Goal: Task Accomplishment & Management: Manage account settings

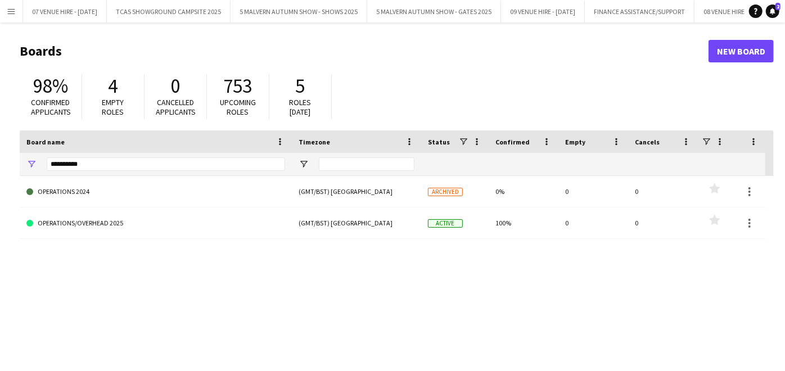
click at [8, 8] on app-icon "Menu" at bounding box center [11, 11] width 9 height 9
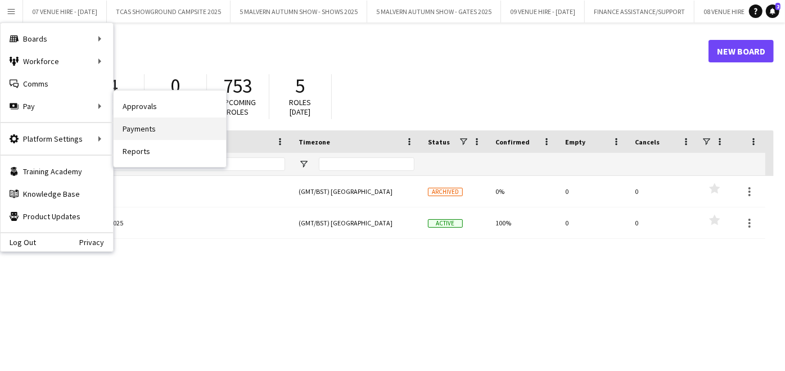
click at [126, 128] on link "Payments" at bounding box center [170, 129] width 112 height 22
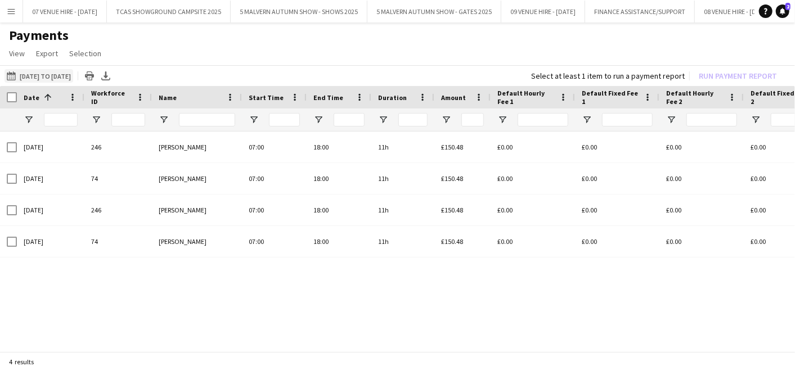
click at [73, 72] on button "[DATE] to [DATE] [DATE] to [DATE]" at bounding box center [38, 75] width 69 height 13
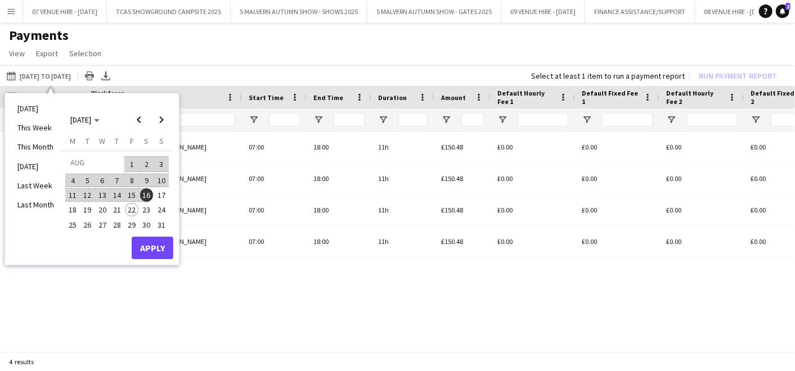
click at [147, 195] on span "16" at bounding box center [146, 194] width 13 height 13
click at [78, 191] on span "11" at bounding box center [72, 194] width 13 height 13
click at [162, 195] on span "17" at bounding box center [161, 194] width 13 height 13
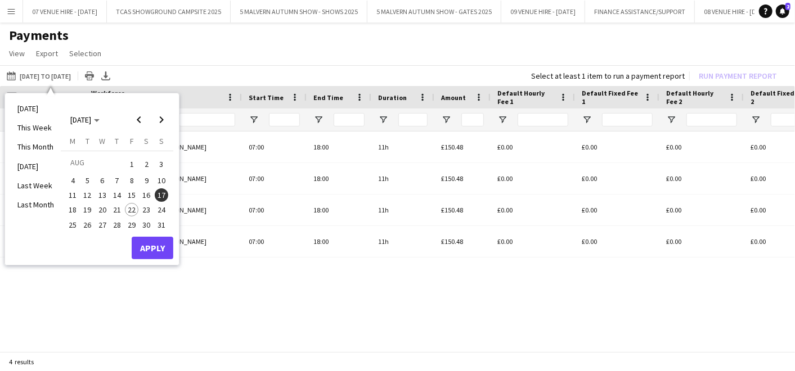
click at [78, 196] on span "11" at bounding box center [72, 194] width 13 height 13
click at [159, 193] on span "17" at bounding box center [161, 194] width 13 height 13
click at [76, 196] on span "11" at bounding box center [72, 194] width 13 height 13
click at [132, 165] on span "1" at bounding box center [131, 164] width 13 height 16
click at [76, 194] on span "11" at bounding box center [72, 194] width 13 height 13
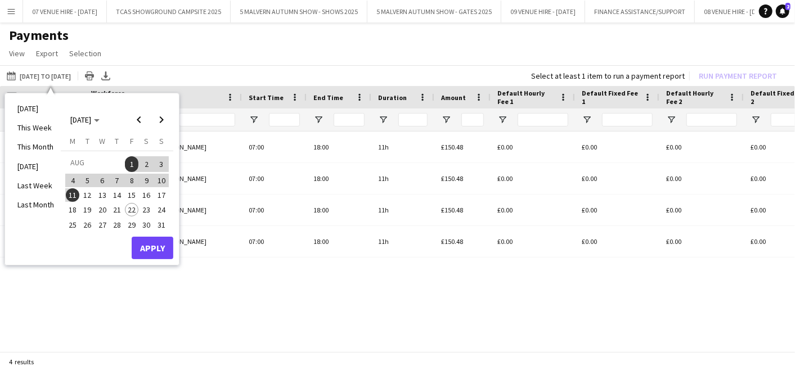
click at [160, 194] on span "17" at bounding box center [161, 194] width 13 height 13
click at [70, 194] on span "11" at bounding box center [72, 194] width 13 height 13
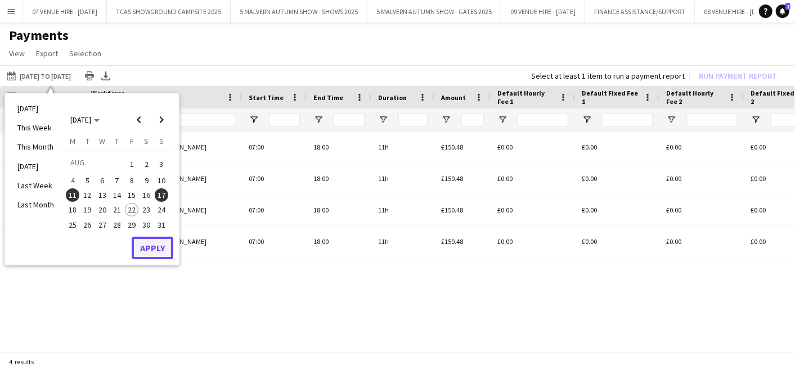
click at [157, 250] on button "Apply" at bounding box center [153, 248] width 42 height 22
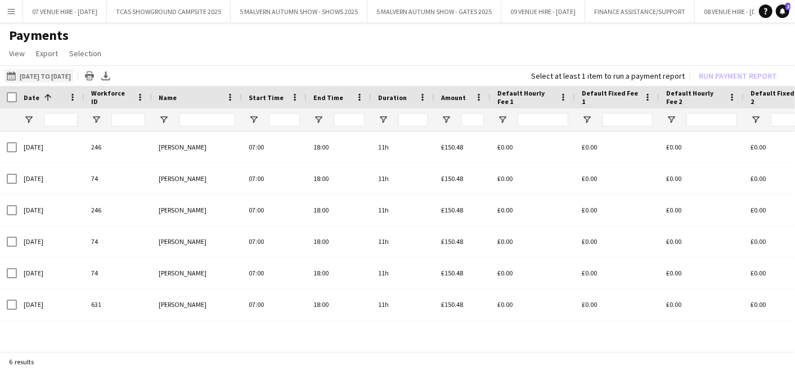
click at [73, 76] on button "[DATE] to [DATE] [DATE] to [DATE]" at bounding box center [38, 75] width 69 height 13
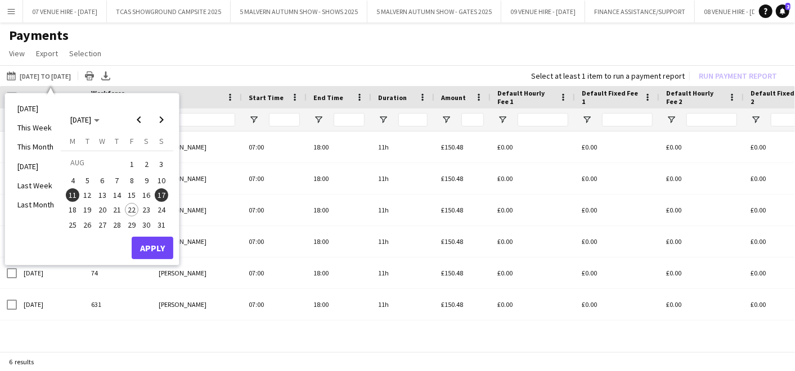
click at [77, 176] on span "4" at bounding box center [72, 180] width 13 height 13
click at [163, 196] on span "17" at bounding box center [161, 194] width 13 height 13
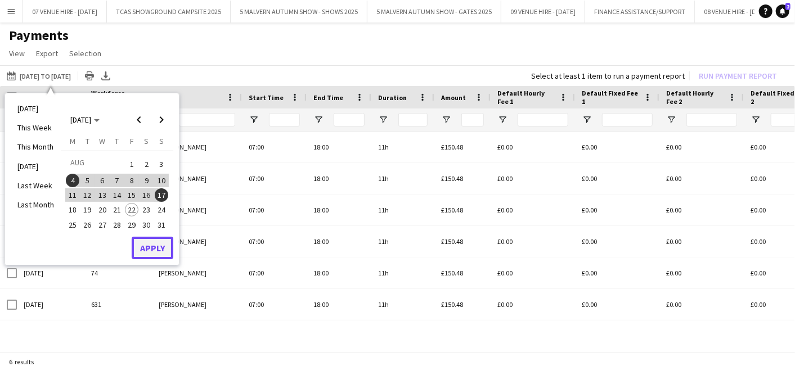
click at [159, 246] on button "Apply" at bounding box center [153, 248] width 42 height 22
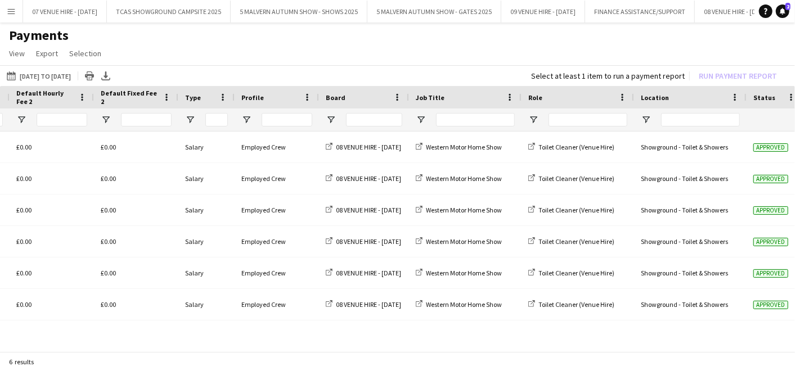
click at [16, 10] on button "Menu" at bounding box center [11, 11] width 22 height 22
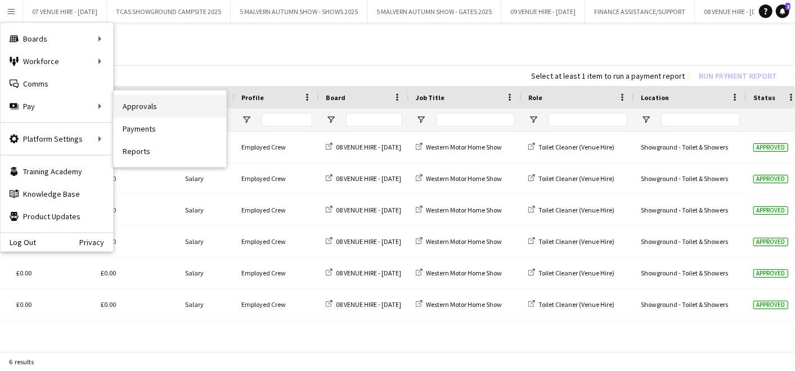
click at [130, 109] on link "Approvals" at bounding box center [170, 106] width 112 height 22
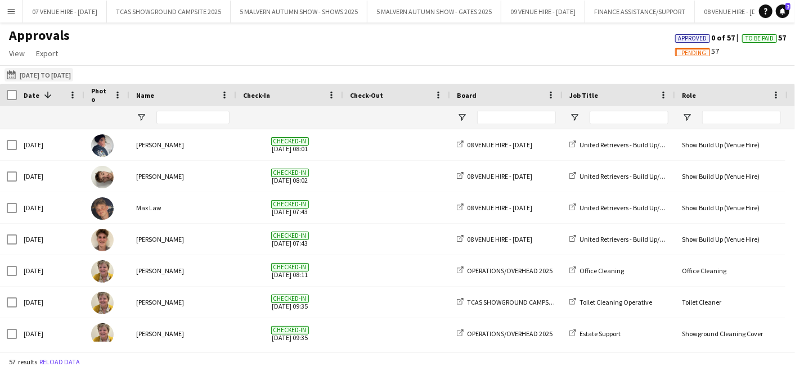
click at [73, 77] on button "[DATE] to [DATE] [DATE] to [DATE]" at bounding box center [38, 74] width 69 height 13
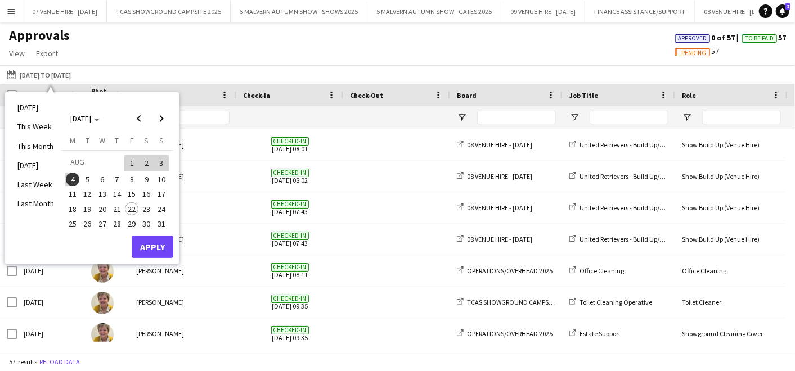
click at [74, 184] on span "4" at bounding box center [72, 179] width 13 height 13
click at [164, 194] on span "17" at bounding box center [161, 194] width 13 height 13
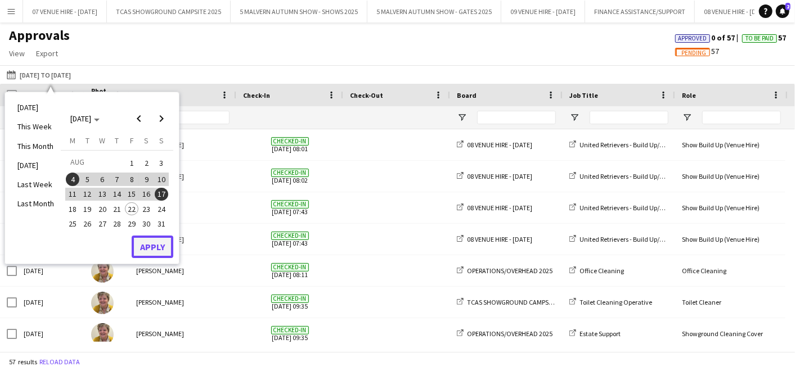
click at [150, 255] on button "Apply" at bounding box center [153, 247] width 42 height 22
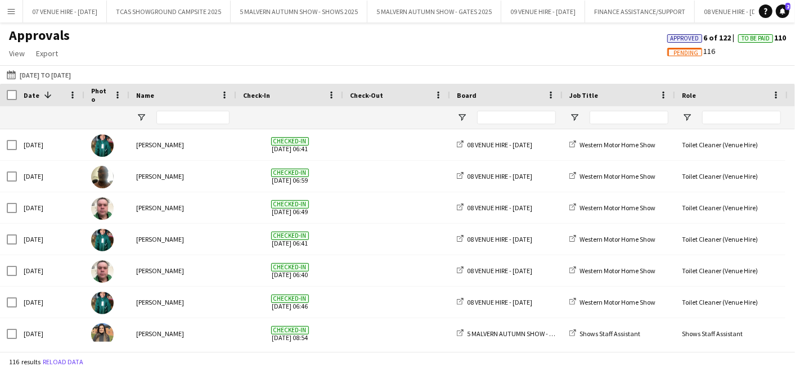
click at [13, 10] on app-icon "Menu" at bounding box center [11, 11] width 9 height 9
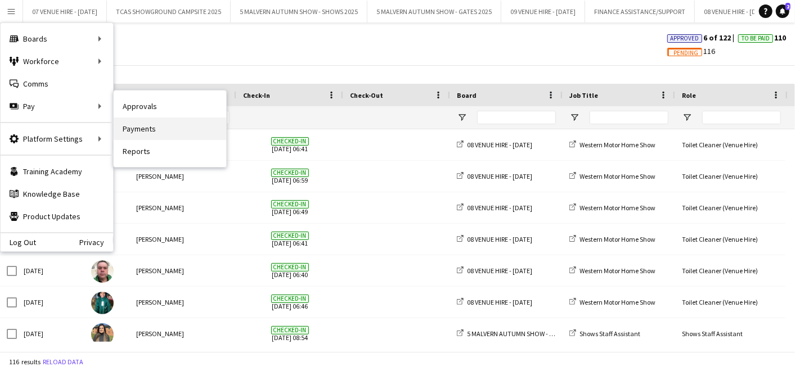
click at [122, 128] on link "Payments" at bounding box center [170, 129] width 112 height 22
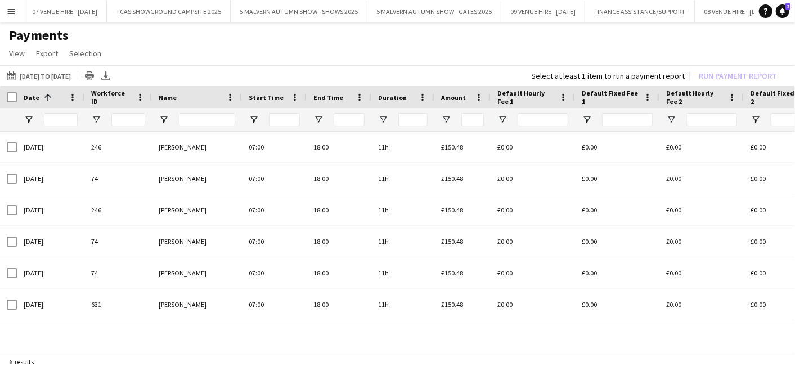
click at [9, 8] on app-icon "Menu" at bounding box center [11, 11] width 9 height 9
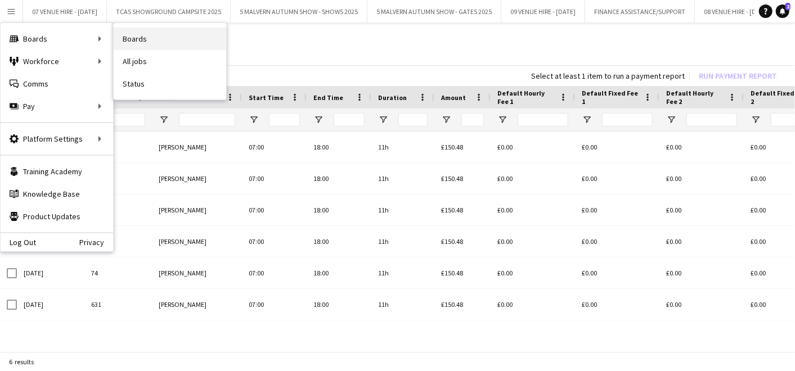
click at [143, 42] on link "Boards" at bounding box center [170, 39] width 112 height 22
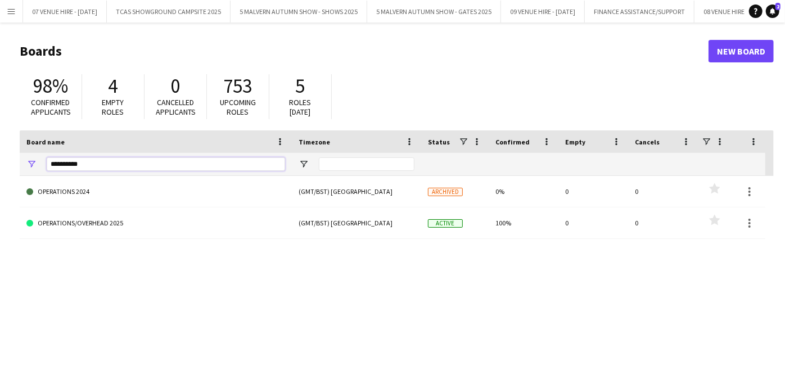
drag, startPoint x: 123, startPoint y: 161, endPoint x: 0, endPoint y: 132, distance: 126.6
click at [0, 132] on html "Menu Boards Boards Boards All jobs Status Workforce Workforce My Workforce Recr…" at bounding box center [392, 214] width 785 height 429
type input "******"
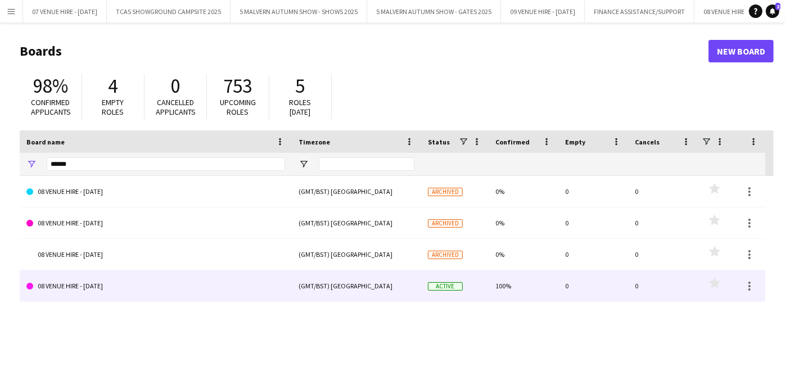
click at [109, 289] on link "08 VENUE HIRE - [DATE]" at bounding box center [155, 286] width 259 height 31
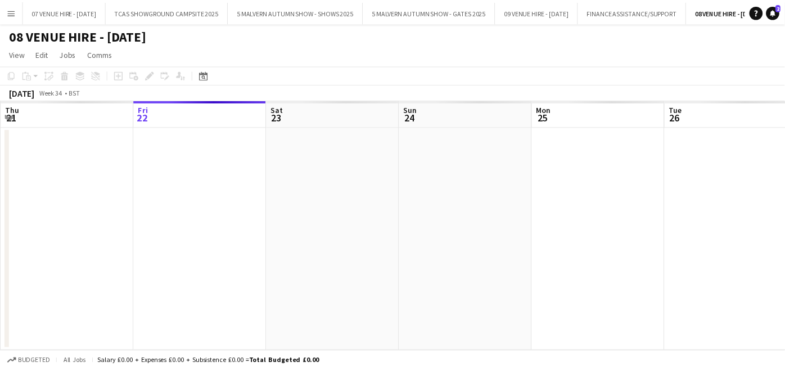
scroll to position [0, 83]
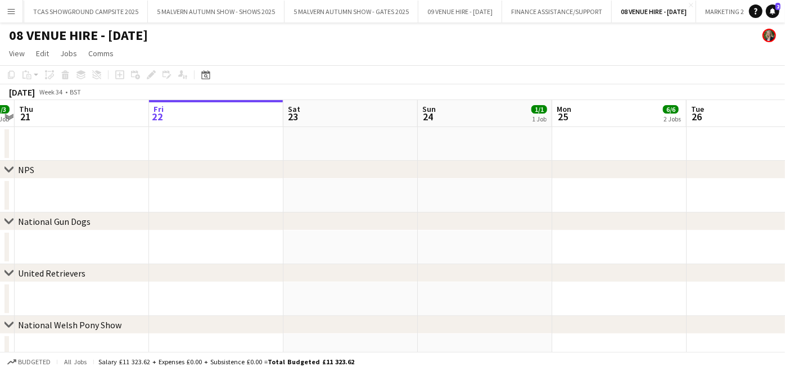
drag, startPoint x: 201, startPoint y: 153, endPoint x: 215, endPoint y: 187, distance: 37.1
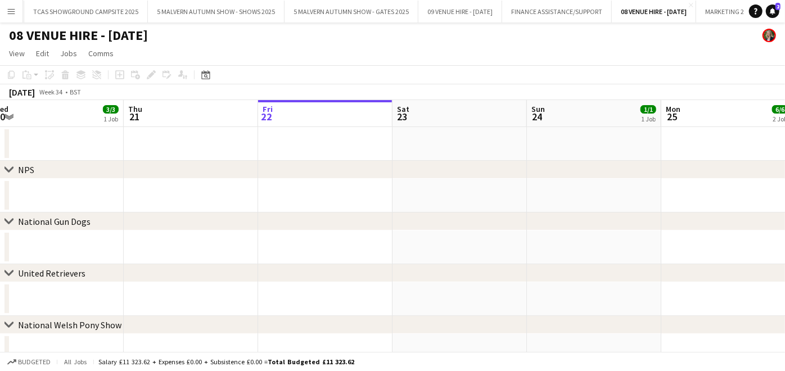
drag, startPoint x: 469, startPoint y: 202, endPoint x: 579, endPoint y: 208, distance: 109.8
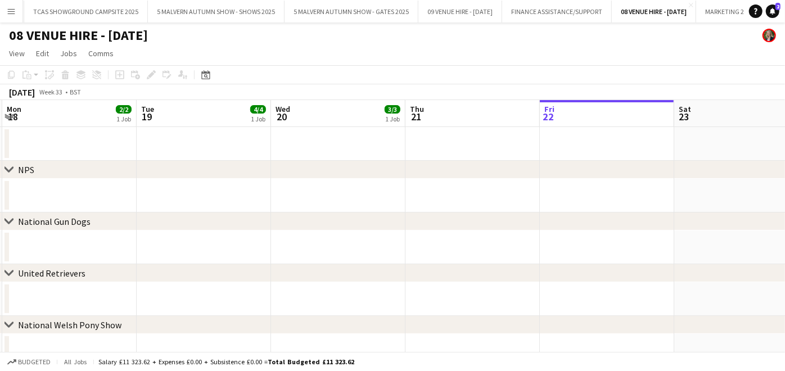
drag, startPoint x: 240, startPoint y: 196, endPoint x: 522, endPoint y: 197, distance: 281.8
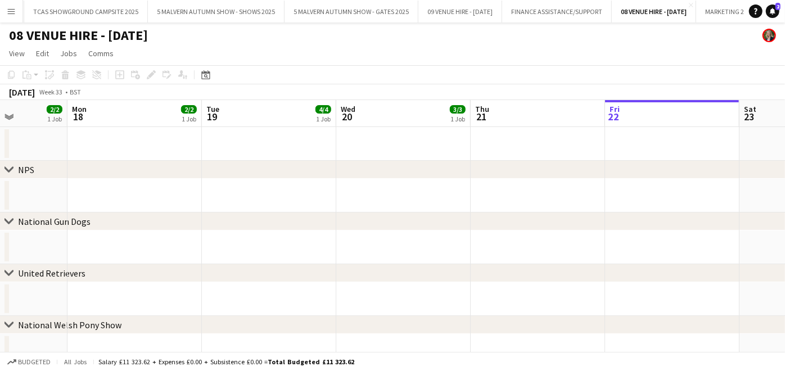
scroll to position [0, 283]
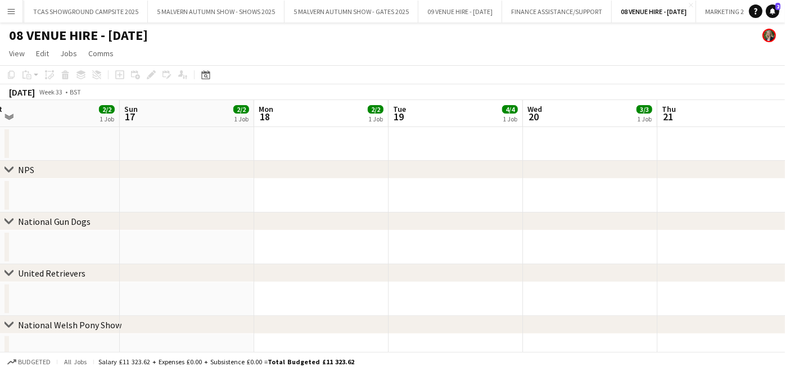
drag, startPoint x: 313, startPoint y: 185, endPoint x: 564, endPoint y: 179, distance: 251.5
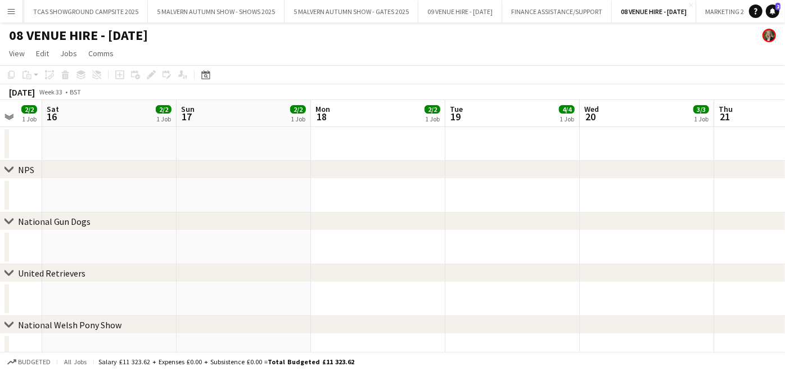
drag, startPoint x: 527, startPoint y: 181, endPoint x: 586, endPoint y: 178, distance: 59.2
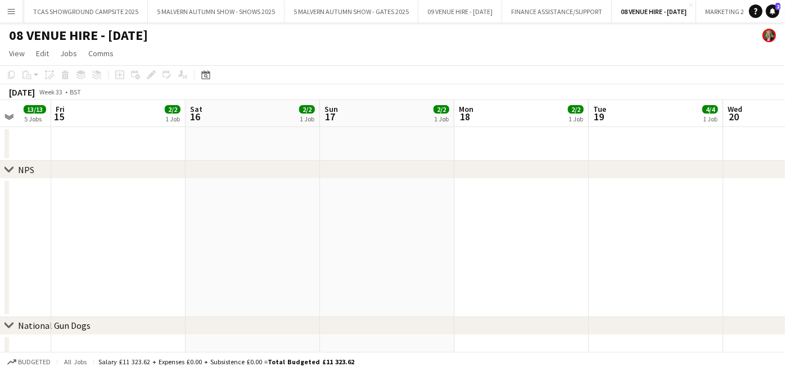
drag, startPoint x: 392, startPoint y: 194, endPoint x: 655, endPoint y: 174, distance: 264.0
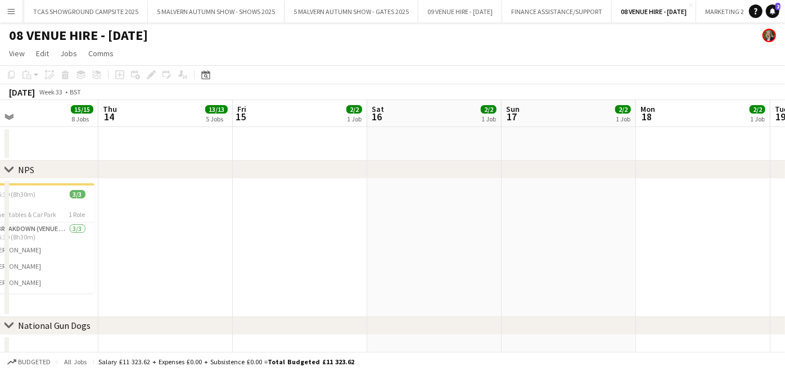
scroll to position [0, 299]
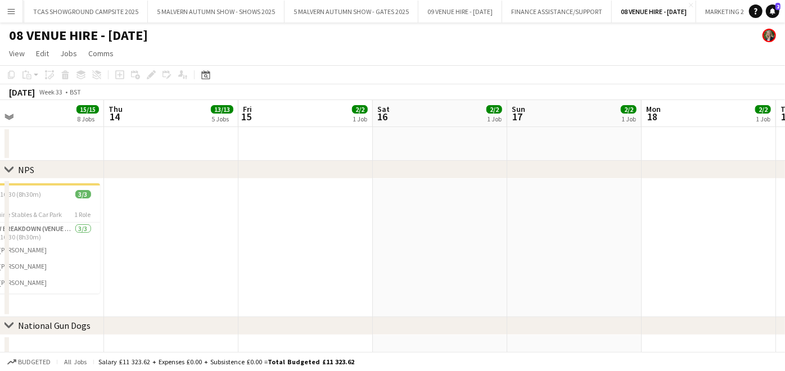
drag, startPoint x: 413, startPoint y: 223, endPoint x: 567, endPoint y: 214, distance: 155.0
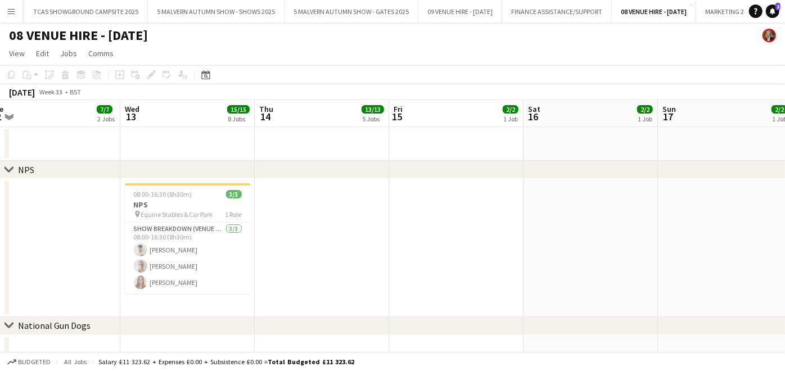
scroll to position [0, 282]
drag, startPoint x: 357, startPoint y: 218, endPoint x: 540, endPoint y: 255, distance: 187.6
click at [182, 265] on app-card-role "Show Breakdown (Venue Hire) [DATE] 08:00-16:30 (8h30m) [PERSON_NAME] [PERSON_NA…" at bounding box center [188, 258] width 126 height 71
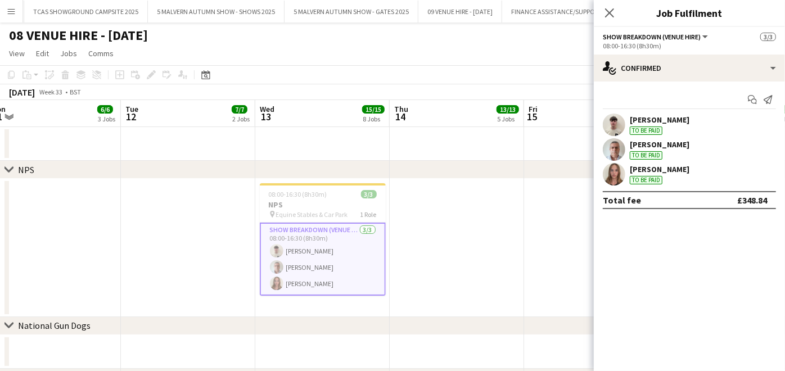
drag, startPoint x: 298, startPoint y: 212, endPoint x: 436, endPoint y: 212, distance: 137.8
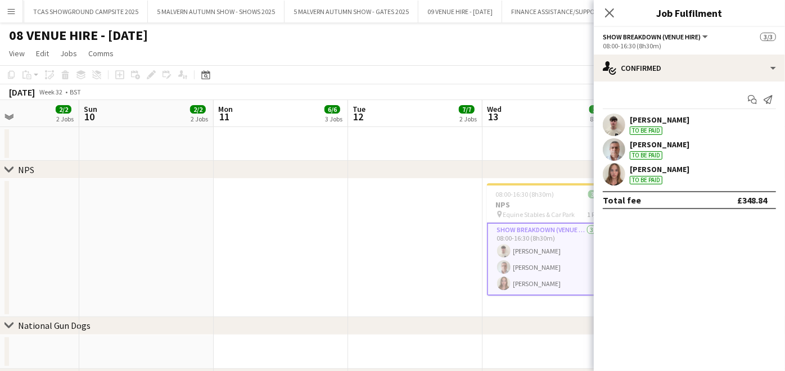
drag, startPoint x: 123, startPoint y: 238, endPoint x: 347, endPoint y: 262, distance: 225.6
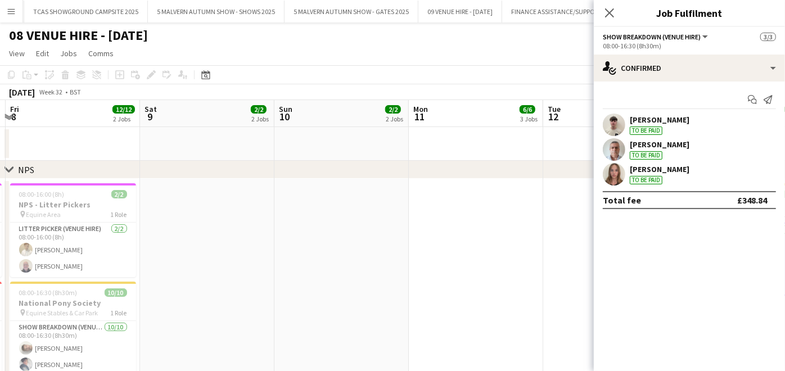
scroll to position [0, 242]
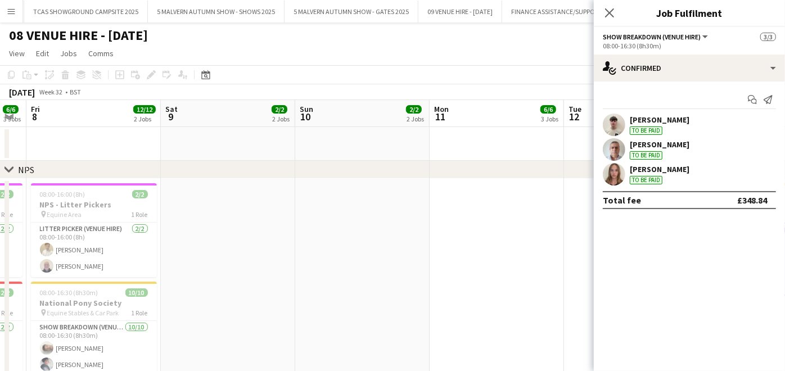
drag, startPoint x: 183, startPoint y: 239, endPoint x: 398, endPoint y: 256, distance: 215.5
click at [83, 256] on app-card-role "Litter Picker (Venue Hire) [DATE] 08:00-16:00 (8h) [PERSON_NAME] [PERSON_NAME]" at bounding box center [94, 250] width 126 height 55
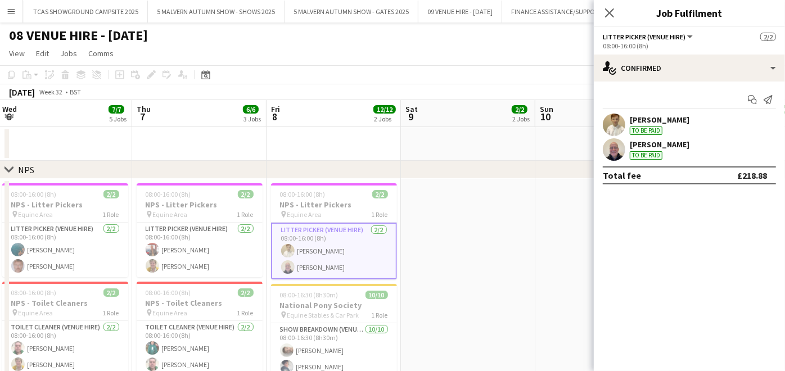
drag, startPoint x: 96, startPoint y: 195, endPoint x: 336, endPoint y: 214, distance: 240.3
click at [71, 255] on app-card-role "Litter Picker (Venue Hire) [DATE] 08:00-16:00 (8h) [PERSON_NAME] [PERSON_NAME]" at bounding box center [65, 250] width 126 height 55
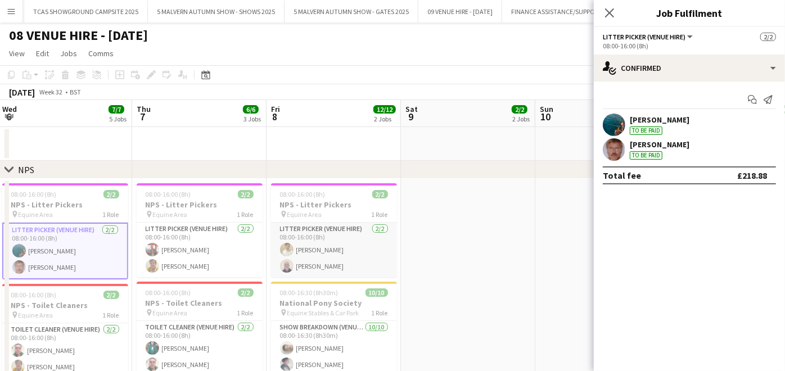
click at [312, 247] on app-card-role "Litter Picker (Venue Hire) [DATE] 08:00-16:00 (8h) [PERSON_NAME] [PERSON_NAME]" at bounding box center [334, 250] width 126 height 55
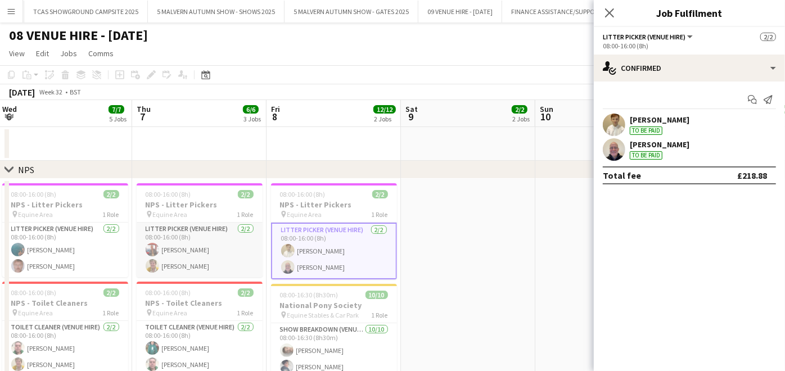
click at [169, 242] on app-card-role "Litter Picker (Venue Hire) [DATE] 08:00-16:00 (8h) [PERSON_NAME] [PERSON_NAME]" at bounding box center [200, 250] width 126 height 55
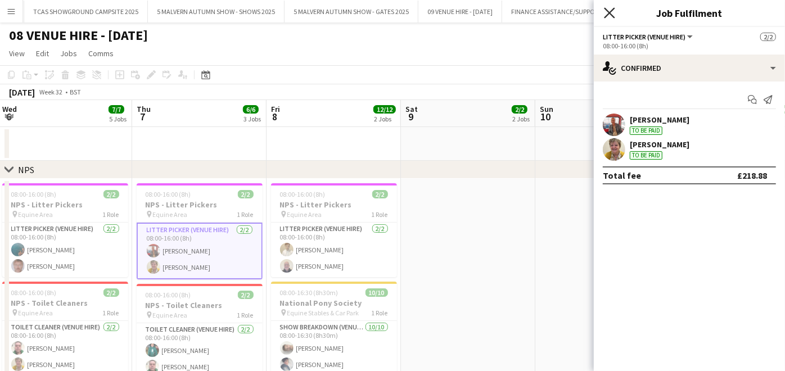
click at [609, 13] on icon at bounding box center [609, 12] width 11 height 11
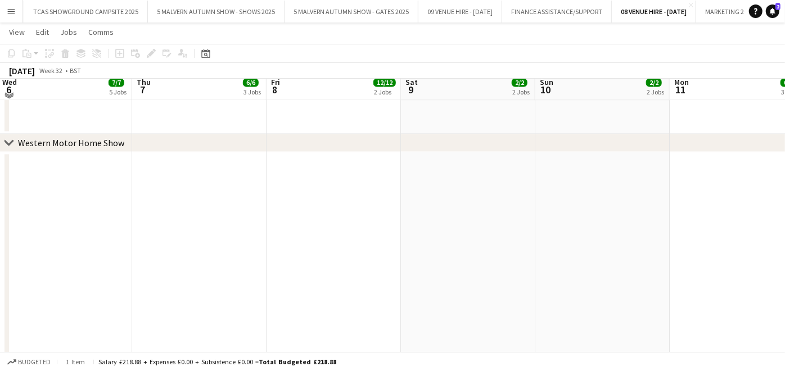
scroll to position [1335, 0]
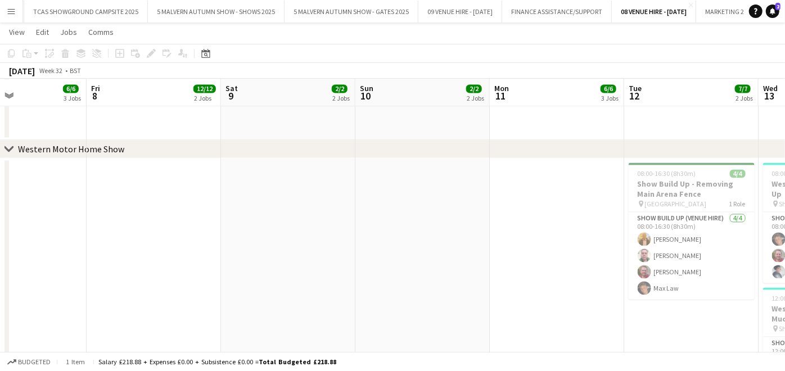
drag, startPoint x: 603, startPoint y: 242, endPoint x: 425, endPoint y: 223, distance: 179.9
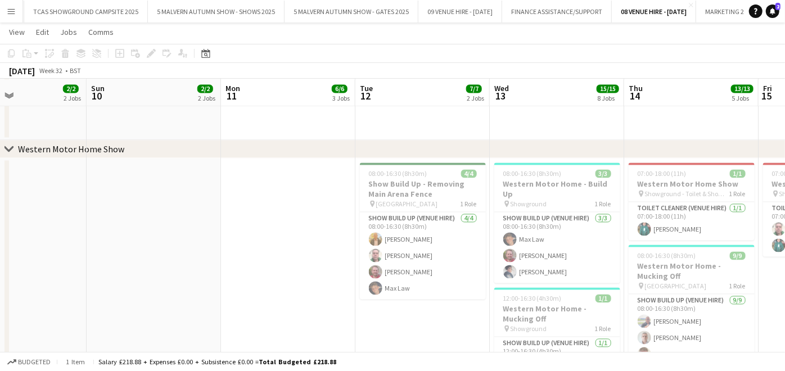
drag, startPoint x: 678, startPoint y: 205, endPoint x: 410, endPoint y: 217, distance: 268.5
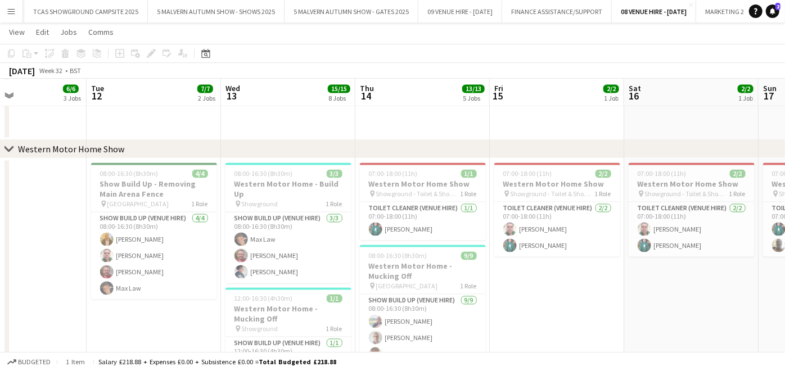
scroll to position [0, 454]
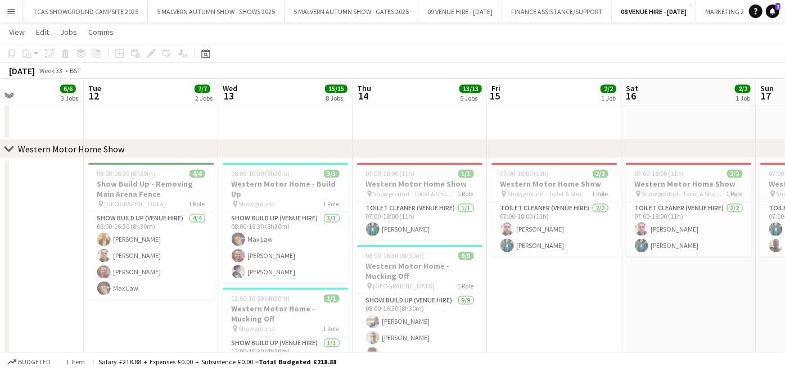
drag, startPoint x: 660, startPoint y: 199, endPoint x: 389, endPoint y: 184, distance: 271.5
click at [551, 230] on app-card-role "Toilet Cleaner (Venue Hire) [DATE] 07:00-18:00 (11h) [PERSON_NAME] [PERSON_NAME]" at bounding box center [555, 229] width 126 height 55
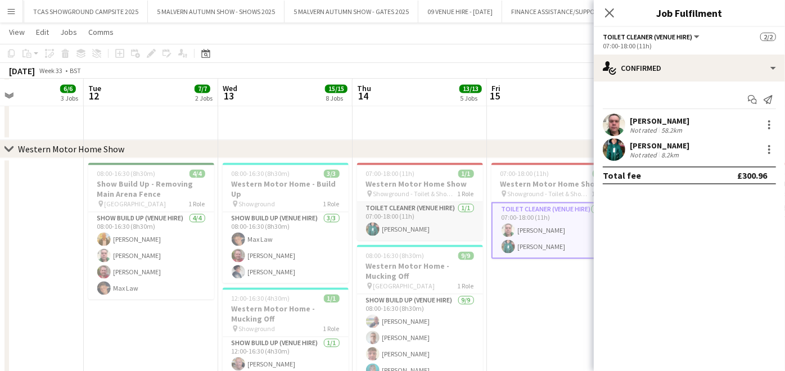
click at [448, 222] on app-card-role "Toilet Cleaner (Venue Hire) [DATE] 07:00-18:00 (11h) [PERSON_NAME]" at bounding box center [420, 221] width 126 height 38
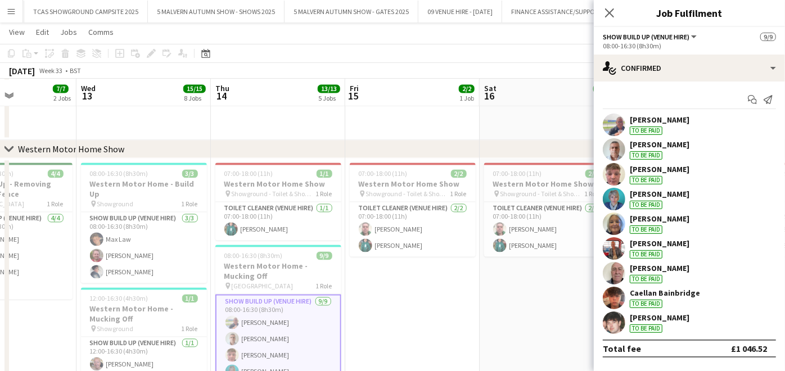
scroll to position [0, 463]
drag, startPoint x: 424, startPoint y: 181, endPoint x: 280, endPoint y: 200, distance: 144.6
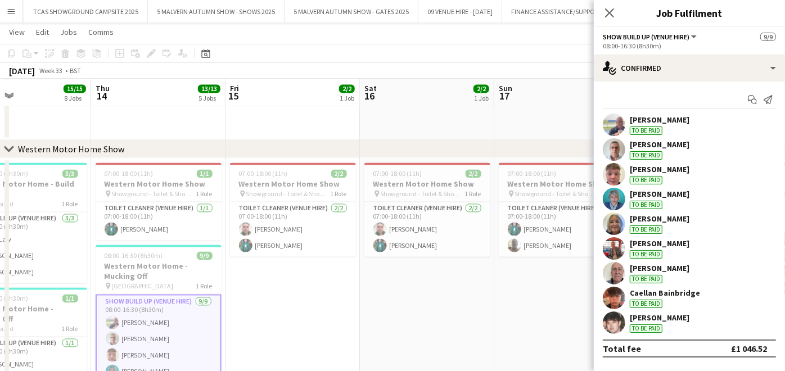
drag, startPoint x: 425, startPoint y: 179, endPoint x: 308, endPoint y: 181, distance: 117.0
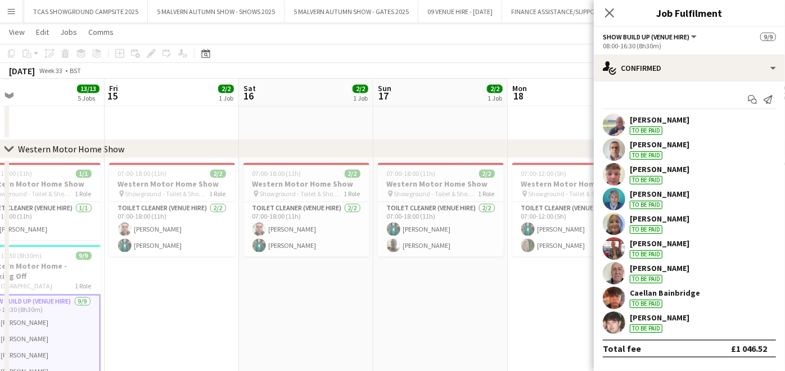
scroll to position [0, 438]
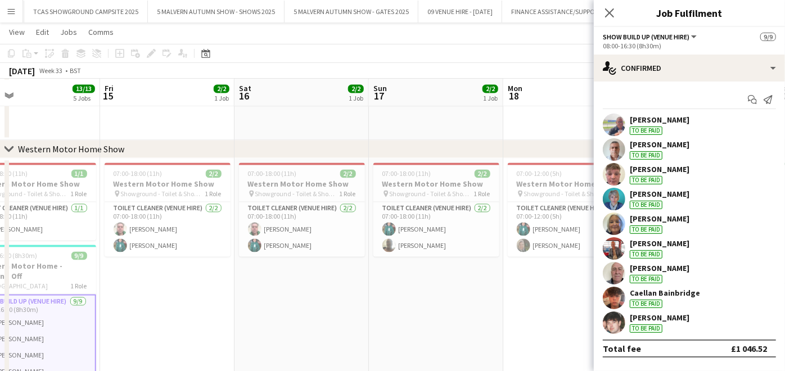
drag, startPoint x: 467, startPoint y: 173, endPoint x: 341, endPoint y: 178, distance: 126.6
click at [609, 12] on icon at bounding box center [609, 12] width 11 height 11
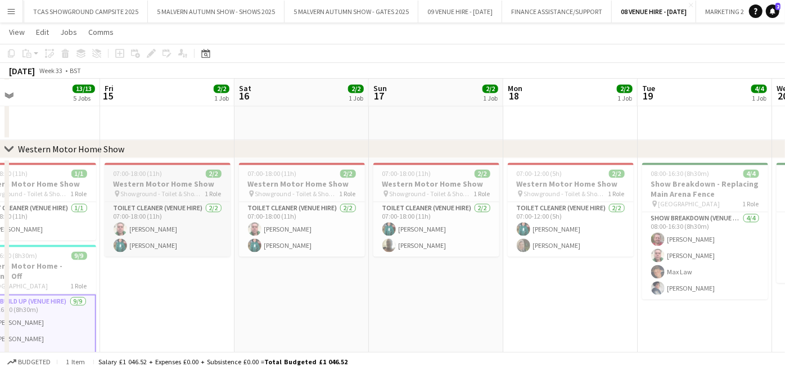
click at [169, 181] on h3 "Western Motor Home Show" at bounding box center [168, 184] width 126 height 10
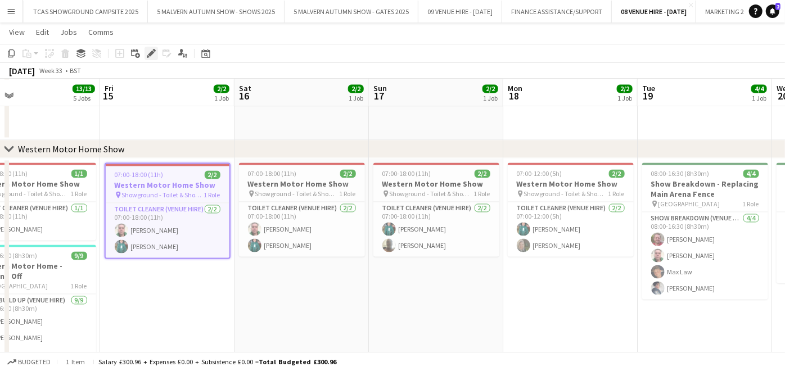
click at [151, 52] on icon at bounding box center [151, 54] width 6 height 6
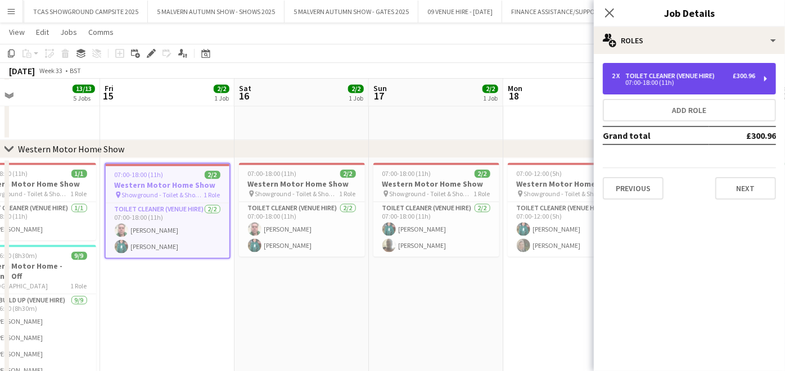
click at [682, 76] on div "Toilet Cleaner (Venue Hire)" at bounding box center [672, 76] width 94 height 8
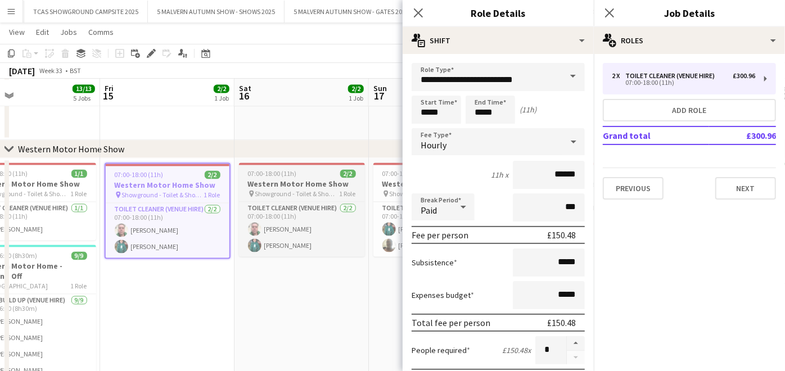
click at [317, 182] on h3 "Western Motor Home Show" at bounding box center [302, 184] width 126 height 10
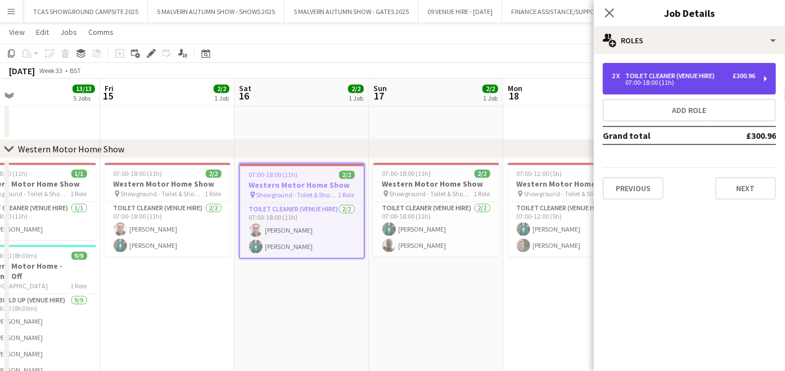
click at [652, 74] on div "Toilet Cleaner (Venue Hire)" at bounding box center [672, 76] width 94 height 8
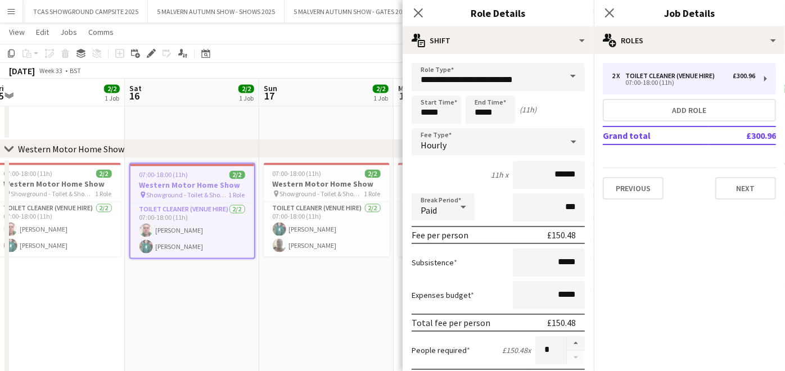
scroll to position [0, 416]
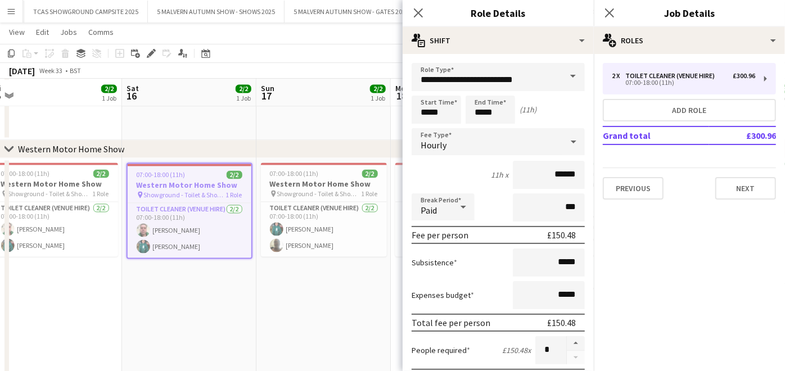
drag, startPoint x: 392, startPoint y: 173, endPoint x: 280, endPoint y: 167, distance: 112.7
click at [326, 179] on h3 "Western Motor Home Show" at bounding box center [324, 184] width 126 height 10
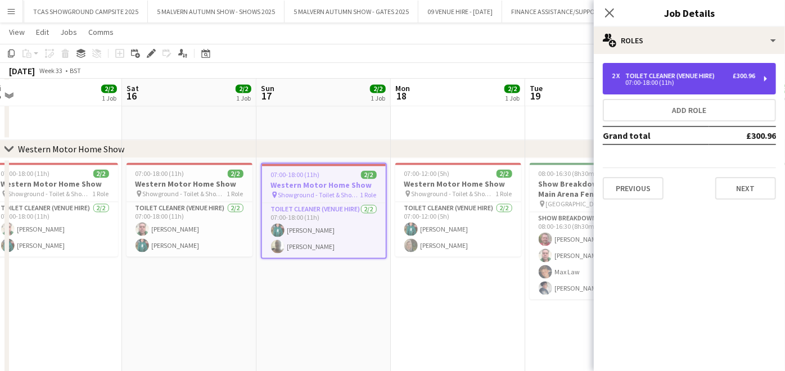
click at [629, 76] on div "Toilet Cleaner (Venue Hire)" at bounding box center [672, 76] width 94 height 8
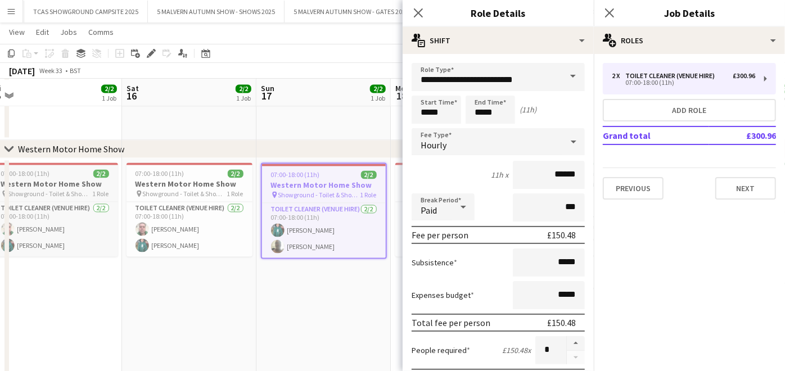
click at [52, 172] on div "07:00-18:00 (11h) 2/2" at bounding box center [55, 173] width 126 height 8
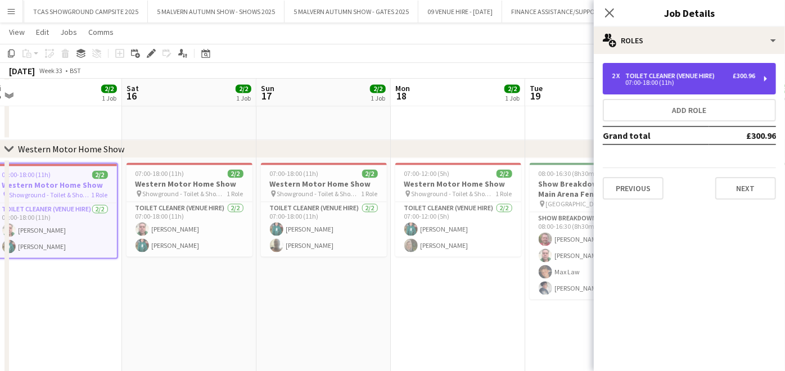
click at [642, 80] on div "07:00-18:00 (11h)" at bounding box center [683, 83] width 143 height 6
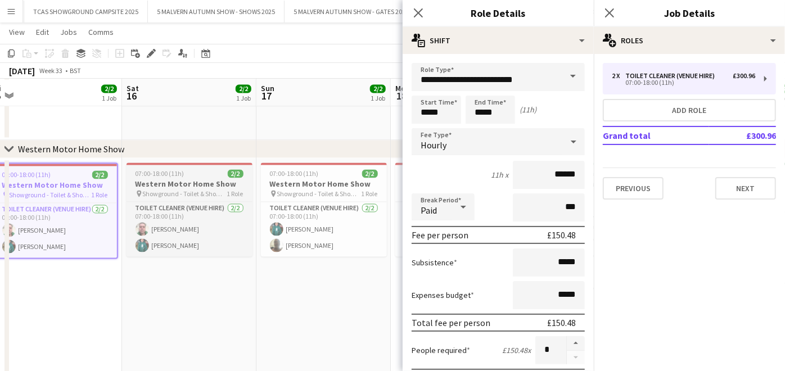
click at [209, 182] on h3 "Western Motor Home Show" at bounding box center [190, 184] width 126 height 10
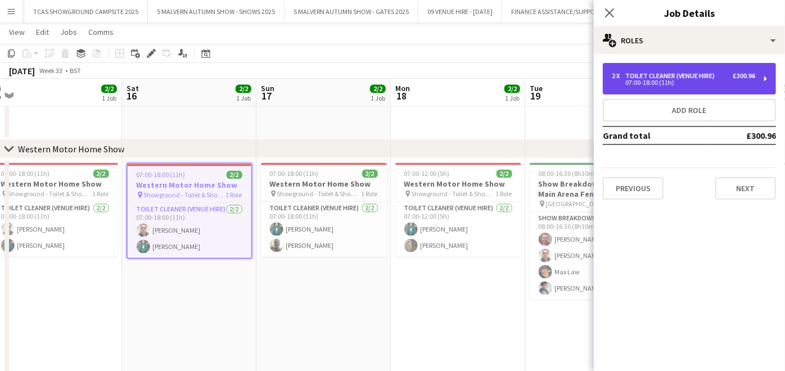
click at [641, 87] on div "2 x Toilet Cleaner (Venue Hire) £300.96 07:00-18:00 (11h)" at bounding box center [689, 78] width 173 height 31
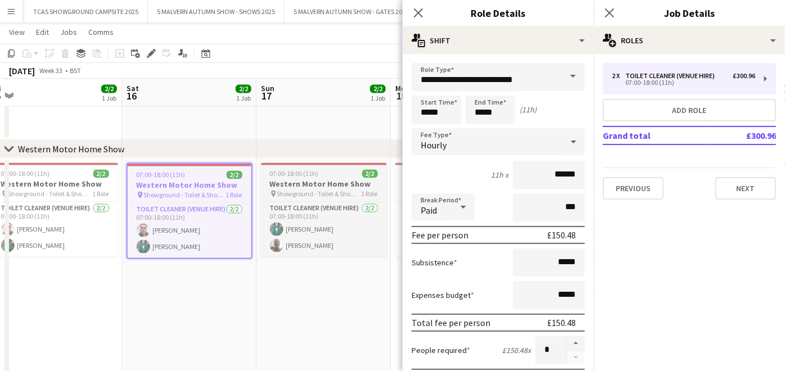
click at [316, 181] on h3 "Western Motor Home Show" at bounding box center [324, 184] width 126 height 10
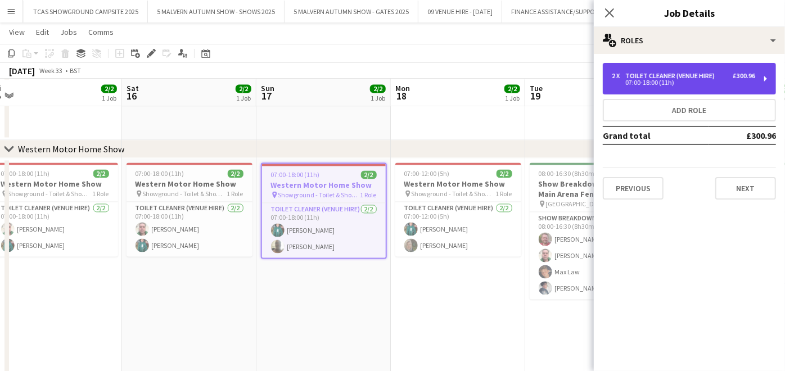
click at [668, 72] on div "Toilet Cleaner (Venue Hire)" at bounding box center [672, 76] width 94 height 8
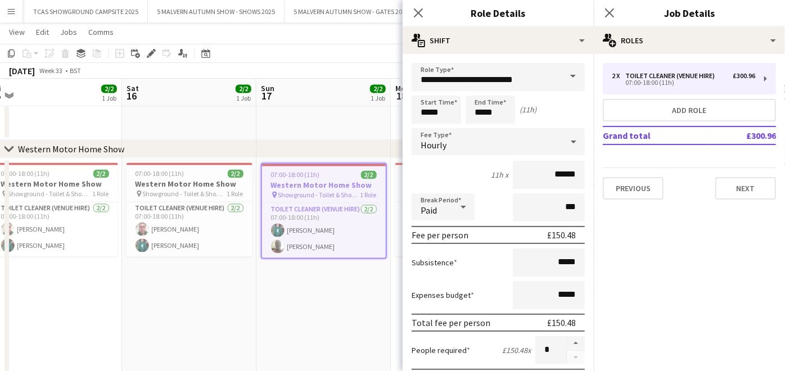
click at [7, 11] on app-icon "Menu" at bounding box center [11, 11] width 9 height 9
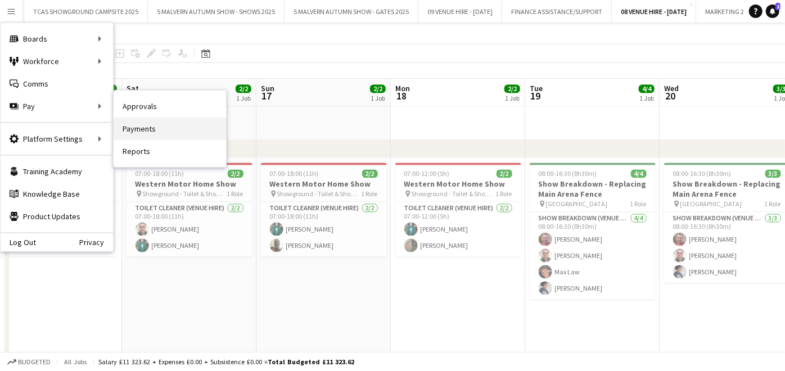
click at [127, 130] on link "Payments" at bounding box center [170, 129] width 112 height 22
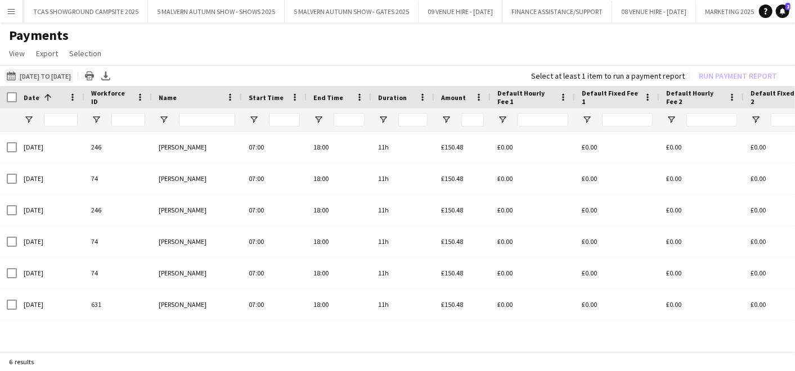
click at [69, 73] on button "[DATE] to [DATE] [DATE] to [DATE]" at bounding box center [38, 75] width 69 height 13
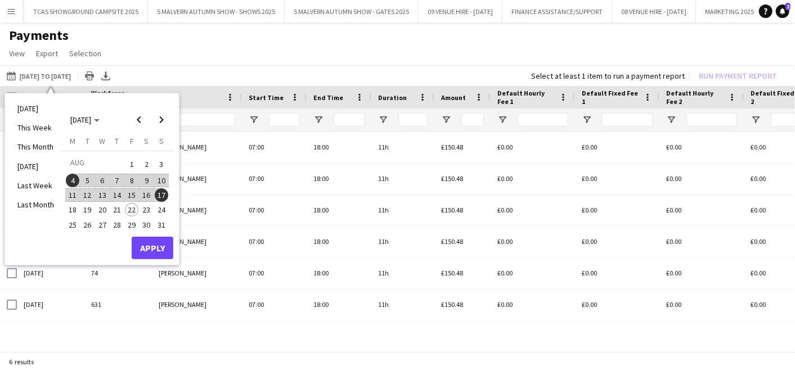
click at [110, 194] on span "14" at bounding box center [116, 194] width 13 height 13
click at [168, 195] on button "17" at bounding box center [161, 195] width 15 height 15
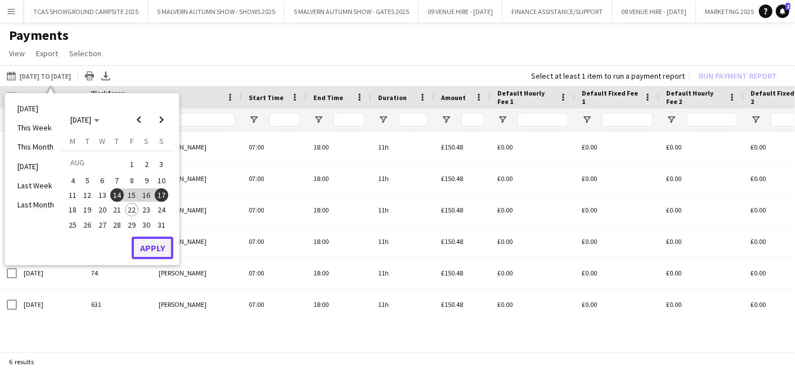
click at [155, 249] on button "Apply" at bounding box center [153, 248] width 42 height 22
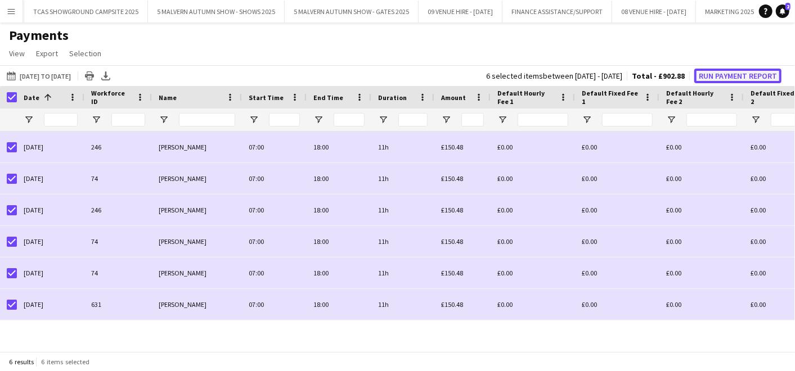
click at [750, 79] on button "Run Payment Report" at bounding box center [737, 76] width 87 height 15
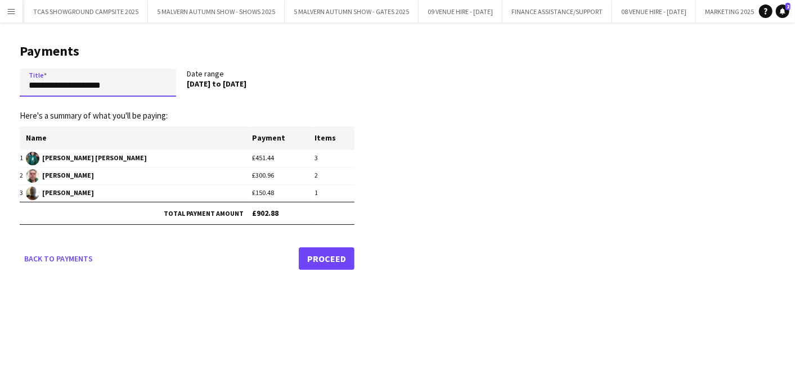
click at [103, 78] on input "**********" at bounding box center [98, 83] width 156 height 28
drag, startPoint x: 158, startPoint y: 79, endPoint x: -3, endPoint y: 100, distance: 162.2
click at [0, 100] on html "Menu Boards Boards Boards All jobs Status Workforce Workforce My Workforce Recr…" at bounding box center [397, 185] width 795 height 371
type input "**********"
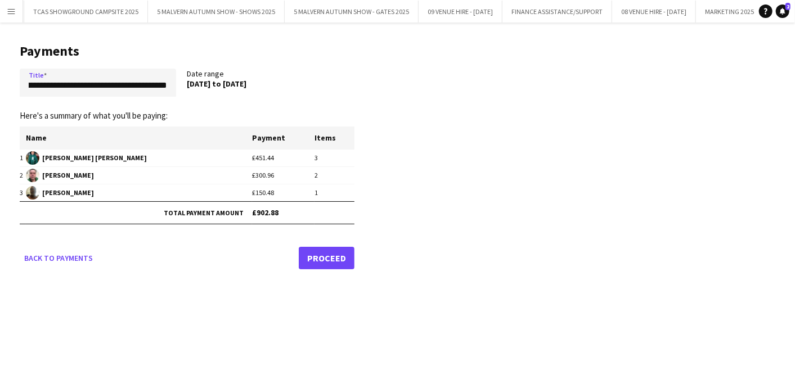
scroll to position [0, 0]
click at [331, 255] on link "Proceed" at bounding box center [327, 258] width 56 height 22
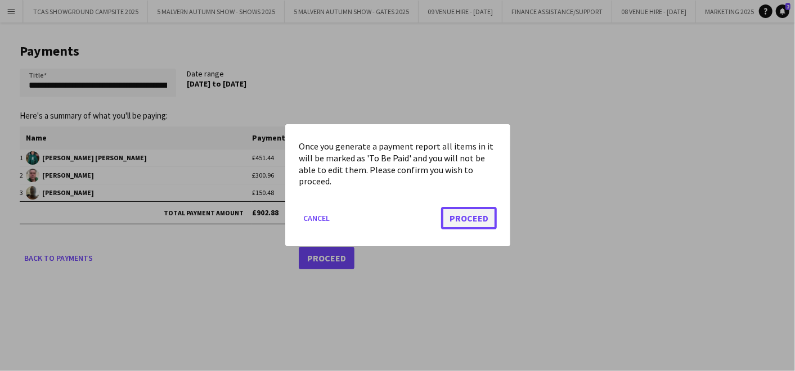
click at [476, 227] on button "Proceed" at bounding box center [469, 219] width 56 height 22
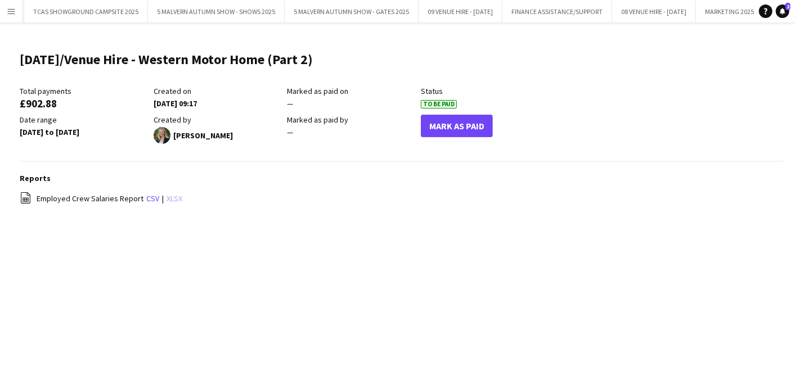
click at [170, 196] on link "xlsx" at bounding box center [174, 198] width 16 height 10
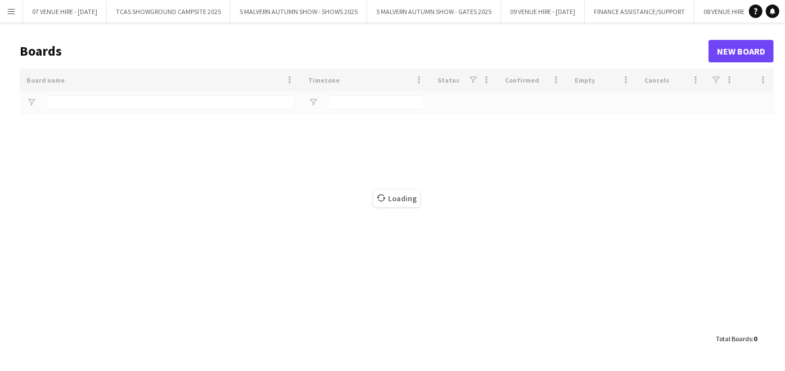
click at [145, 268] on div "Board name Timezone Status" at bounding box center [397, 198] width 754 height 259
type input "**********"
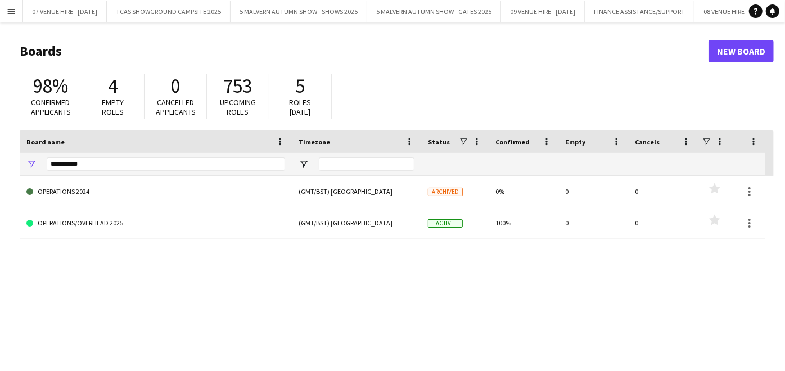
click at [10, 9] on app-icon "Menu" at bounding box center [11, 11] width 9 height 9
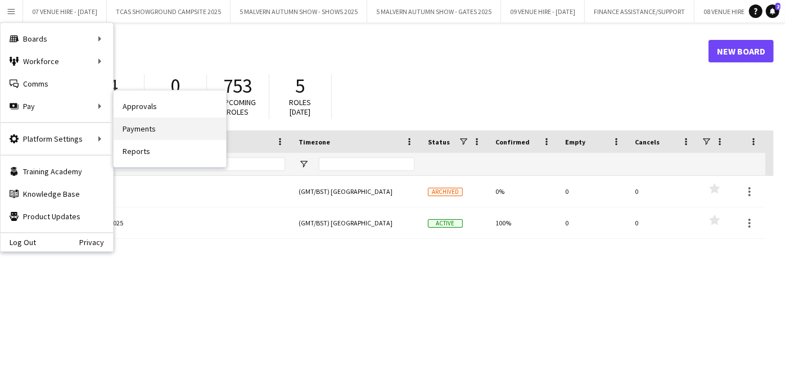
click at [136, 127] on link "Payments" at bounding box center [170, 129] width 112 height 22
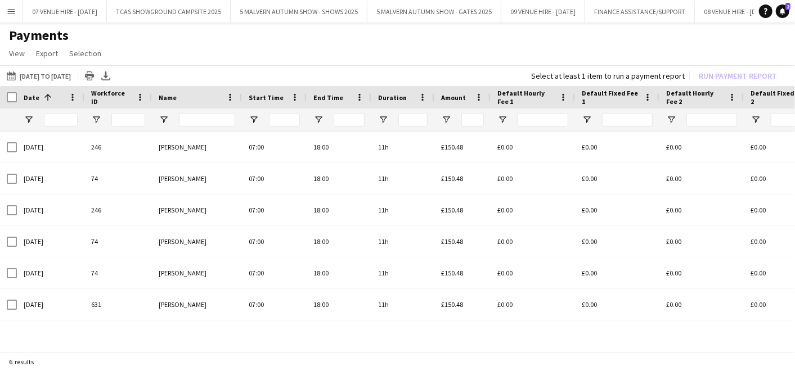
click at [11, 13] on app-icon "Menu" at bounding box center [11, 11] width 9 height 9
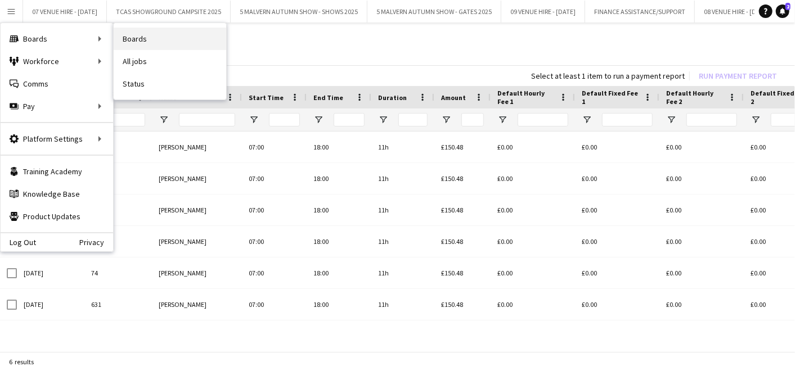
click at [130, 39] on link "Boards" at bounding box center [170, 39] width 112 height 22
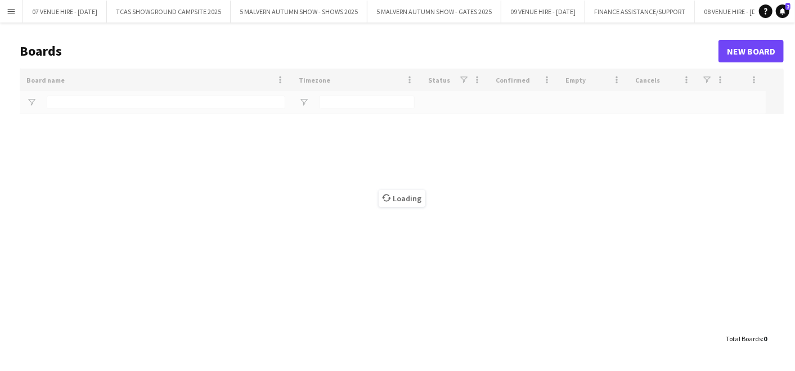
type input "******"
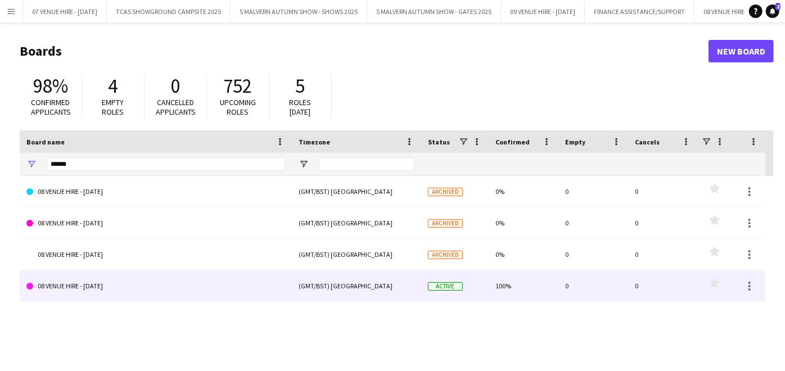
click at [124, 294] on link "08 VENUE HIRE - [DATE]" at bounding box center [155, 286] width 259 height 31
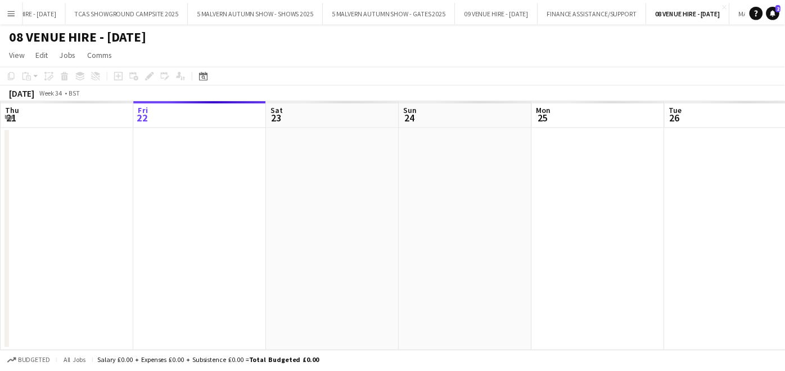
scroll to position [0, 83]
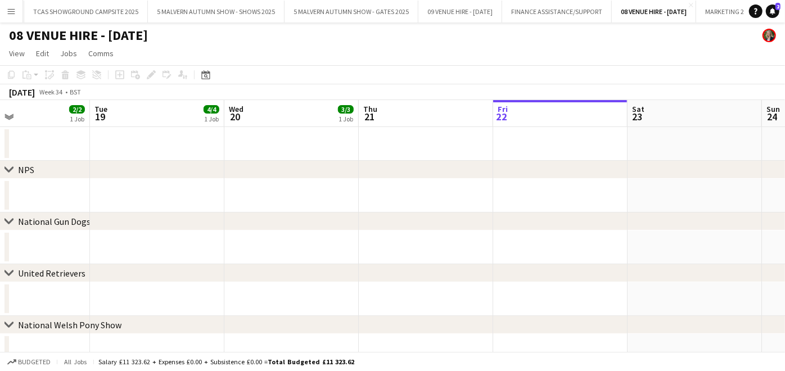
drag, startPoint x: 214, startPoint y: 152, endPoint x: 572, endPoint y: 181, distance: 359.4
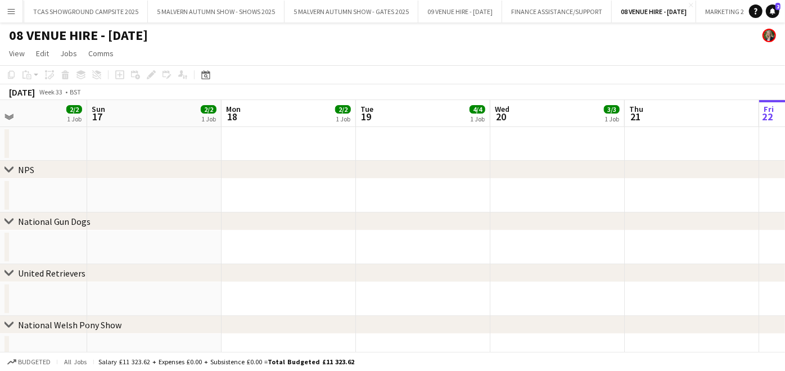
scroll to position [0, 316]
drag, startPoint x: 228, startPoint y: 186, endPoint x: 495, endPoint y: 196, distance: 266.8
drag, startPoint x: 307, startPoint y: 175, endPoint x: 562, endPoint y: 177, distance: 255.9
click at [562, 177] on div "chevron-right NPS" at bounding box center [392, 170] width 785 height 18
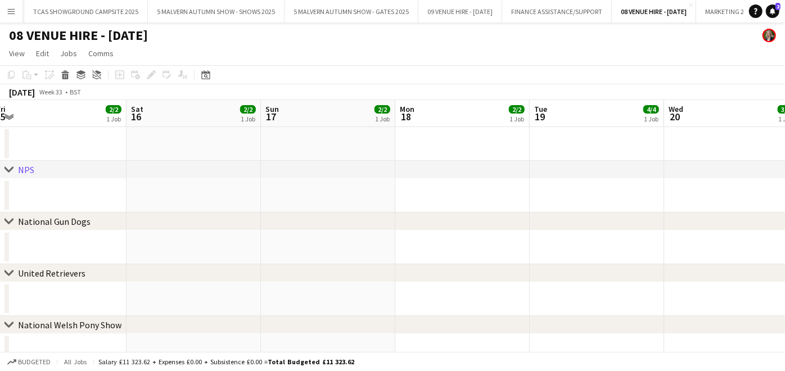
scroll to position [0, 254]
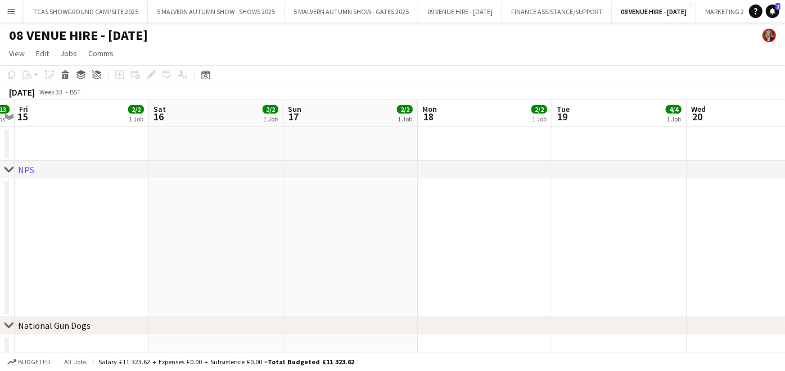
drag, startPoint x: 300, startPoint y: 152, endPoint x: 551, endPoint y: 173, distance: 251.7
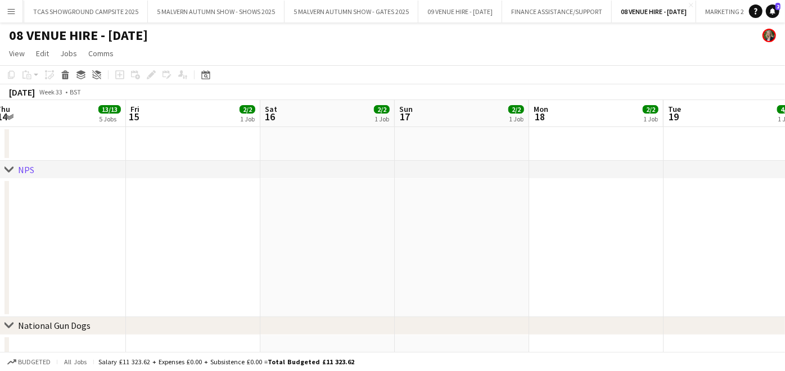
scroll to position [0, 276]
drag, startPoint x: 483, startPoint y: 148, endPoint x: 596, endPoint y: 147, distance: 112.5
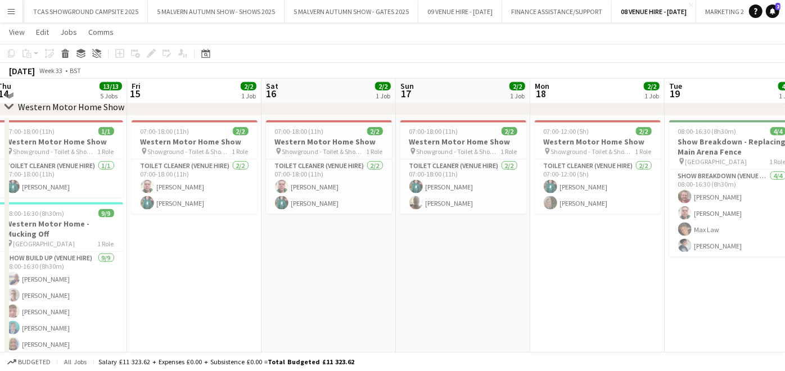
scroll to position [844, 0]
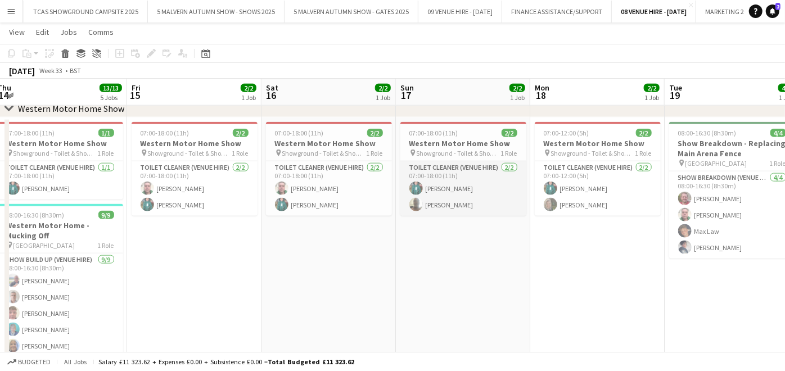
click at [415, 205] on app-user-avatar at bounding box center [415, 204] width 13 height 13
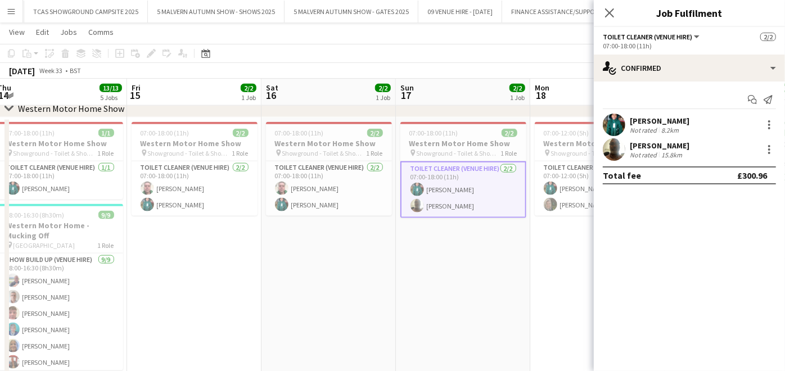
click at [610, 151] on app-user-avatar at bounding box center [614, 149] width 22 height 22
